Goal: Navigation & Orientation: Find specific page/section

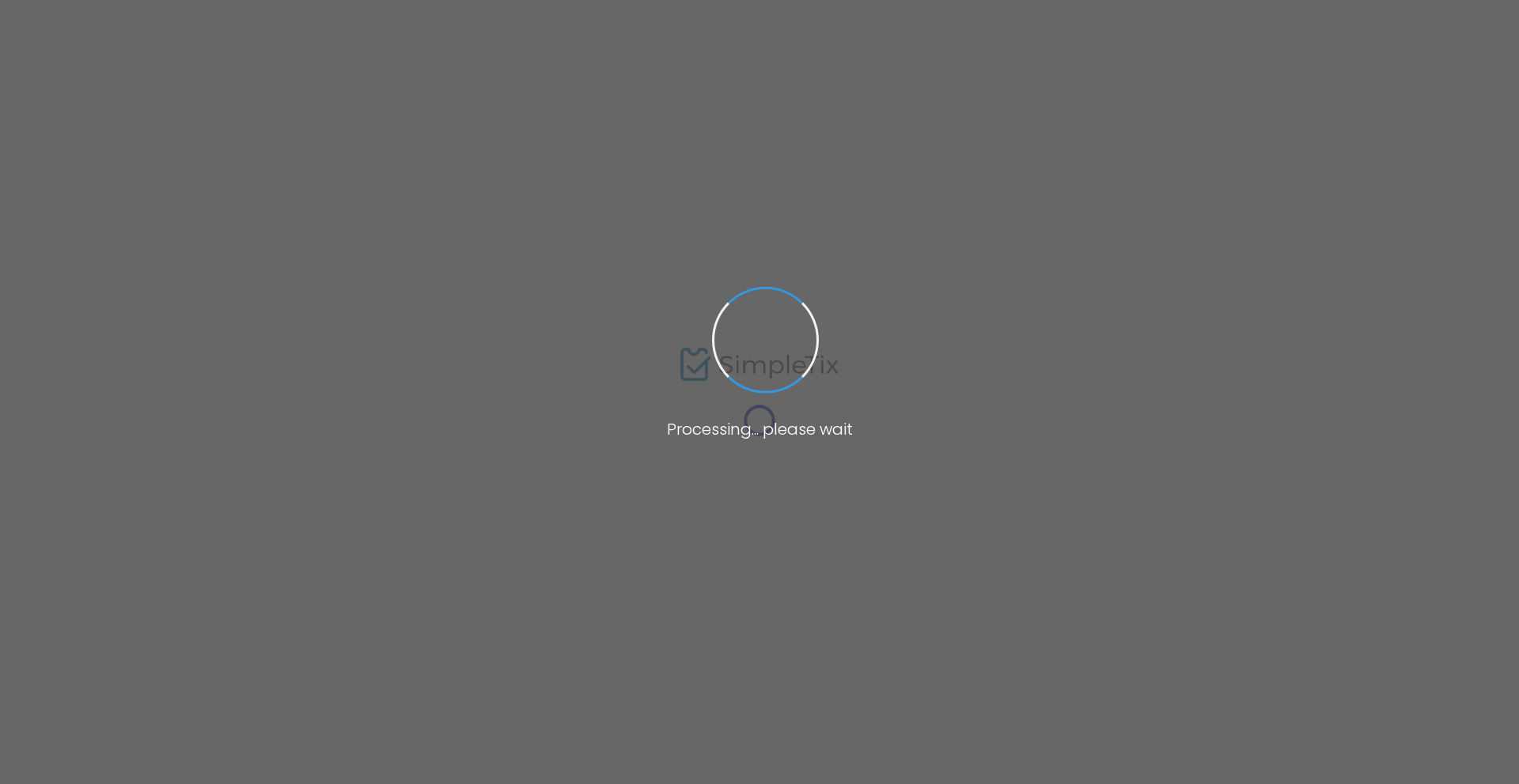
type input "[URL][DOMAIN_NAME]"
